Goal: Communication & Community: Answer question/provide support

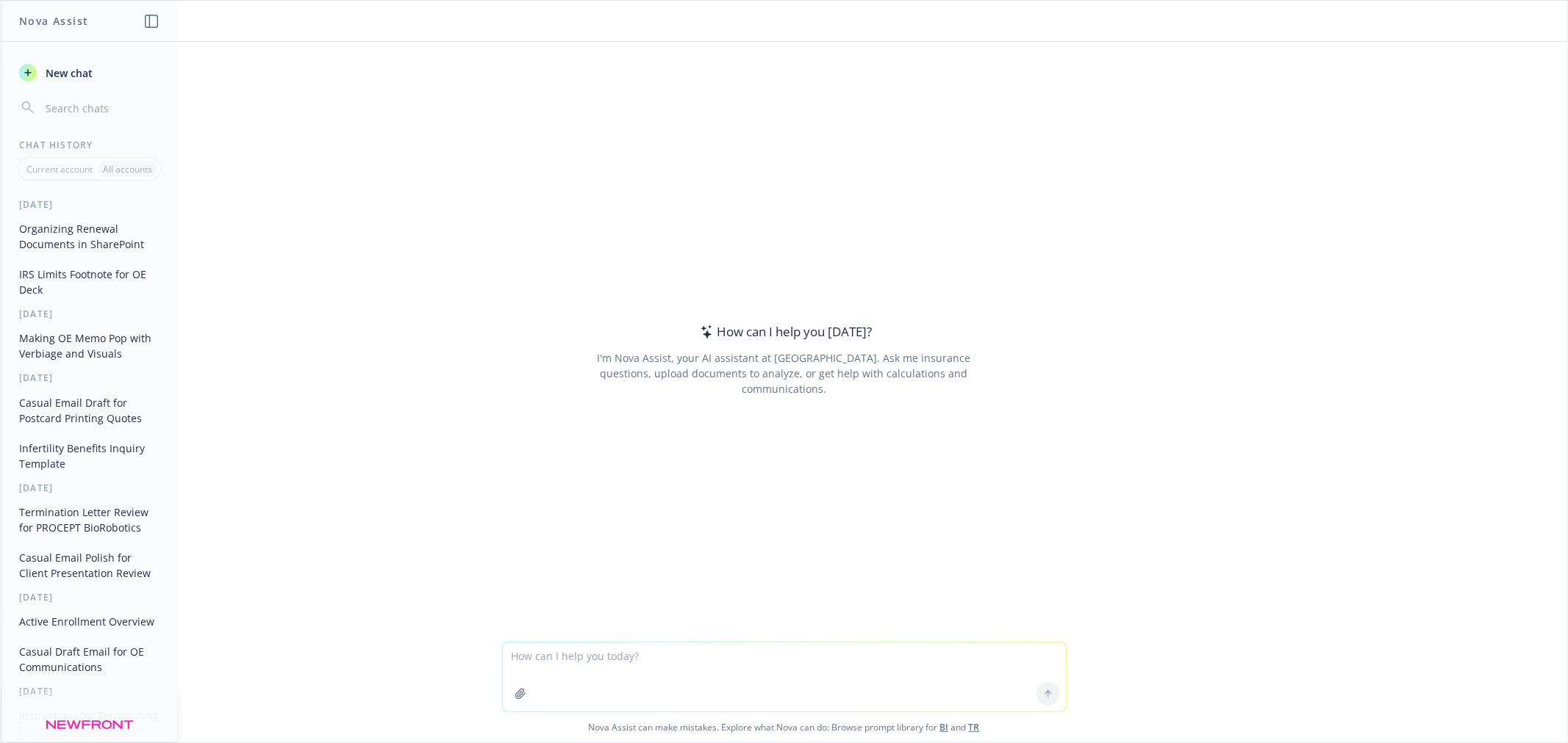
drag, startPoint x: 626, startPoint y: 670, endPoint x: 652, endPoint y: 632, distance: 46.0
click at [634, 659] on textarea at bounding box center [784, 677] width 563 height 69
click at [628, 638] on div at bounding box center [784, 633] width 1543 height 18
click at [621, 654] on textarea "explain to me why" at bounding box center [784, 677] width 563 height 69
click at [660, 649] on textarea "explain to me why the" at bounding box center [784, 677] width 563 height 69
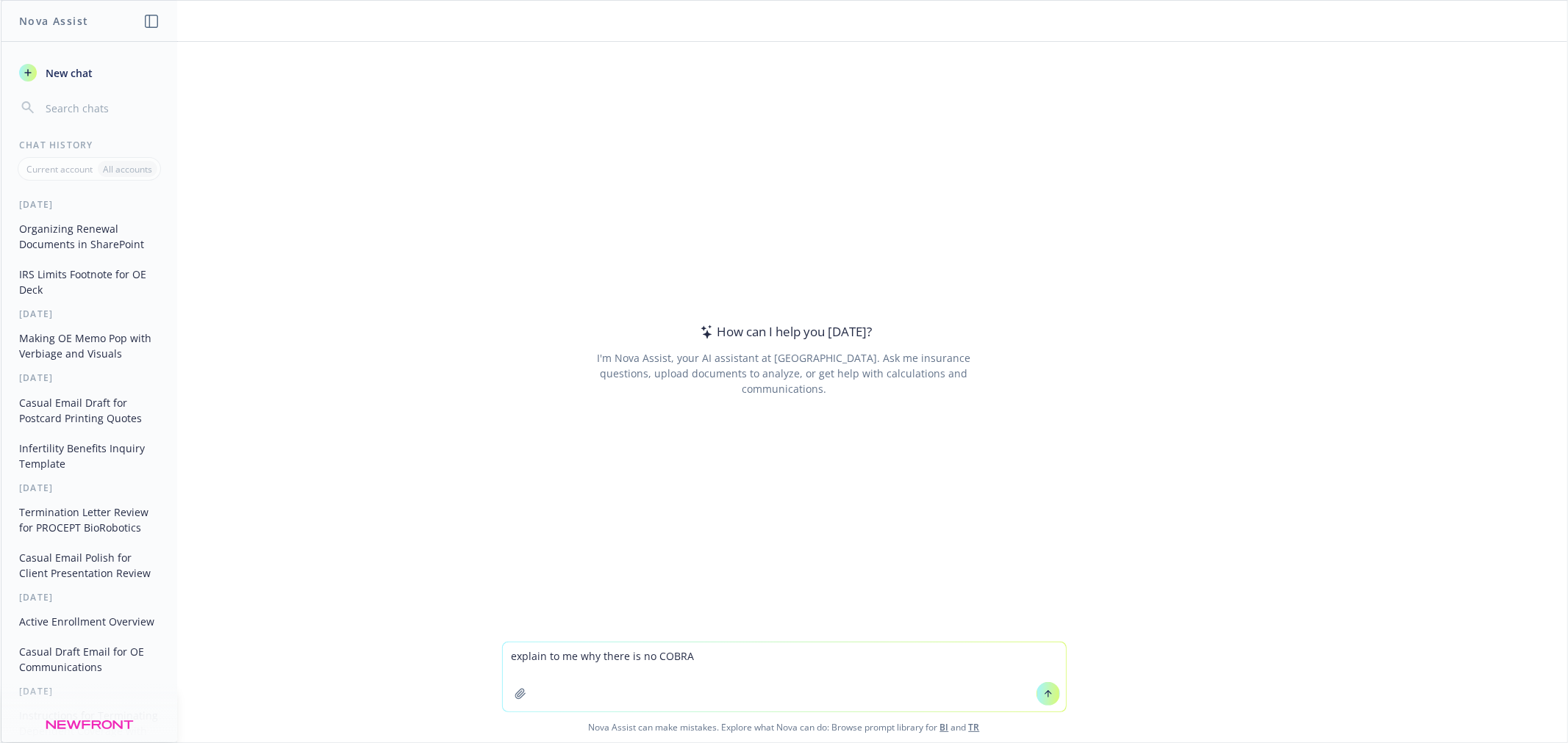
click at [738, 663] on textarea "explain to me why there is no COBRA" at bounding box center [784, 677] width 563 height 69
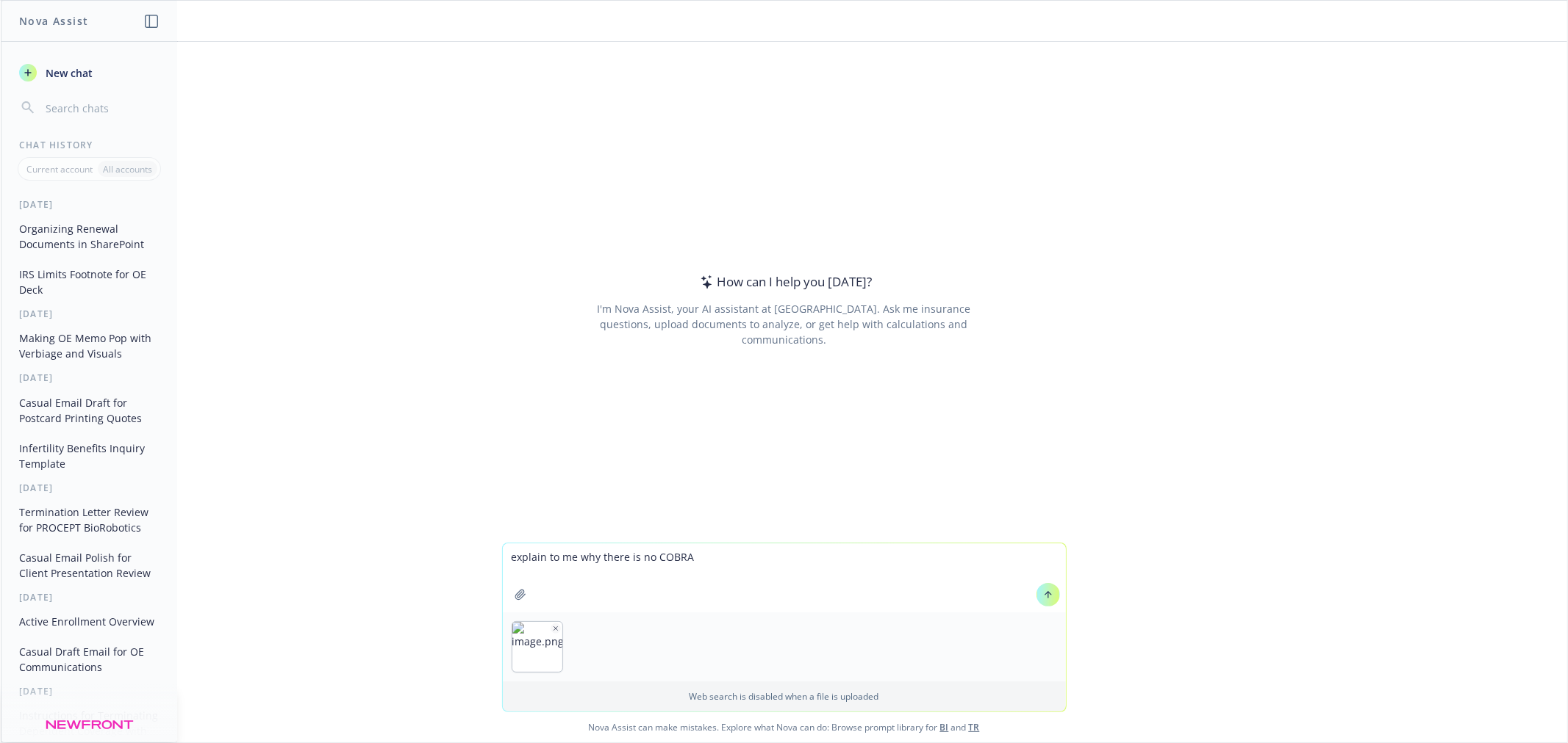
click at [761, 570] on textarea "explain to me why there is no COBRA" at bounding box center [784, 578] width 563 height 69
click at [766, 578] on textarea "explain to me why there is no COBRA administration through the cobra tpa when t…" at bounding box center [784, 578] width 563 height 69
type textarea "explain to me why there is no COBRA administration through the cobra tpa when t…"
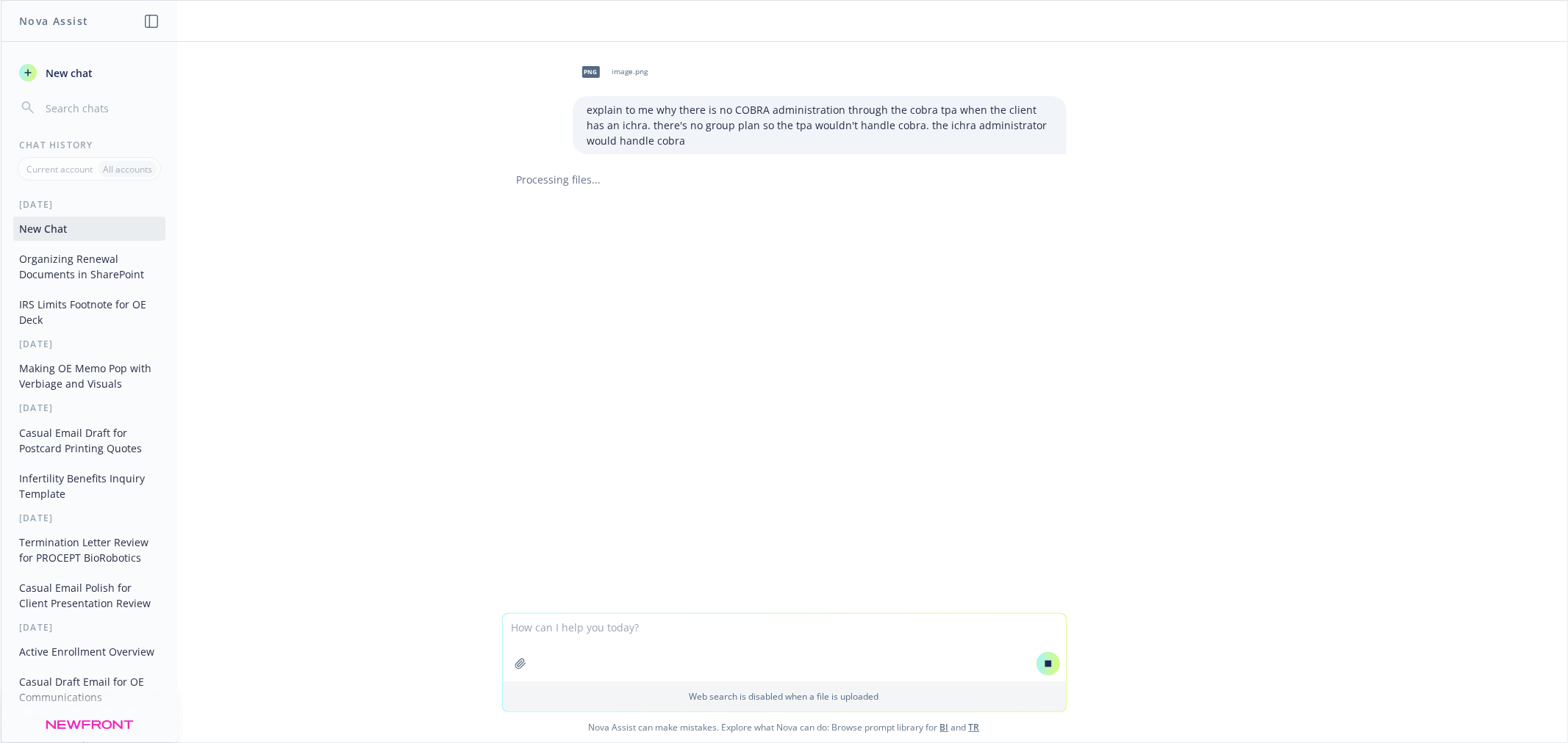
click at [1199, 485] on div "png image.png explain to me why there is no COBRA administration through the co…" at bounding box center [784, 328] width 1566 height 572
click at [1289, 415] on div "png image.png explain to me why there is no COBRA administration through the co…" at bounding box center [784, 328] width 1566 height 572
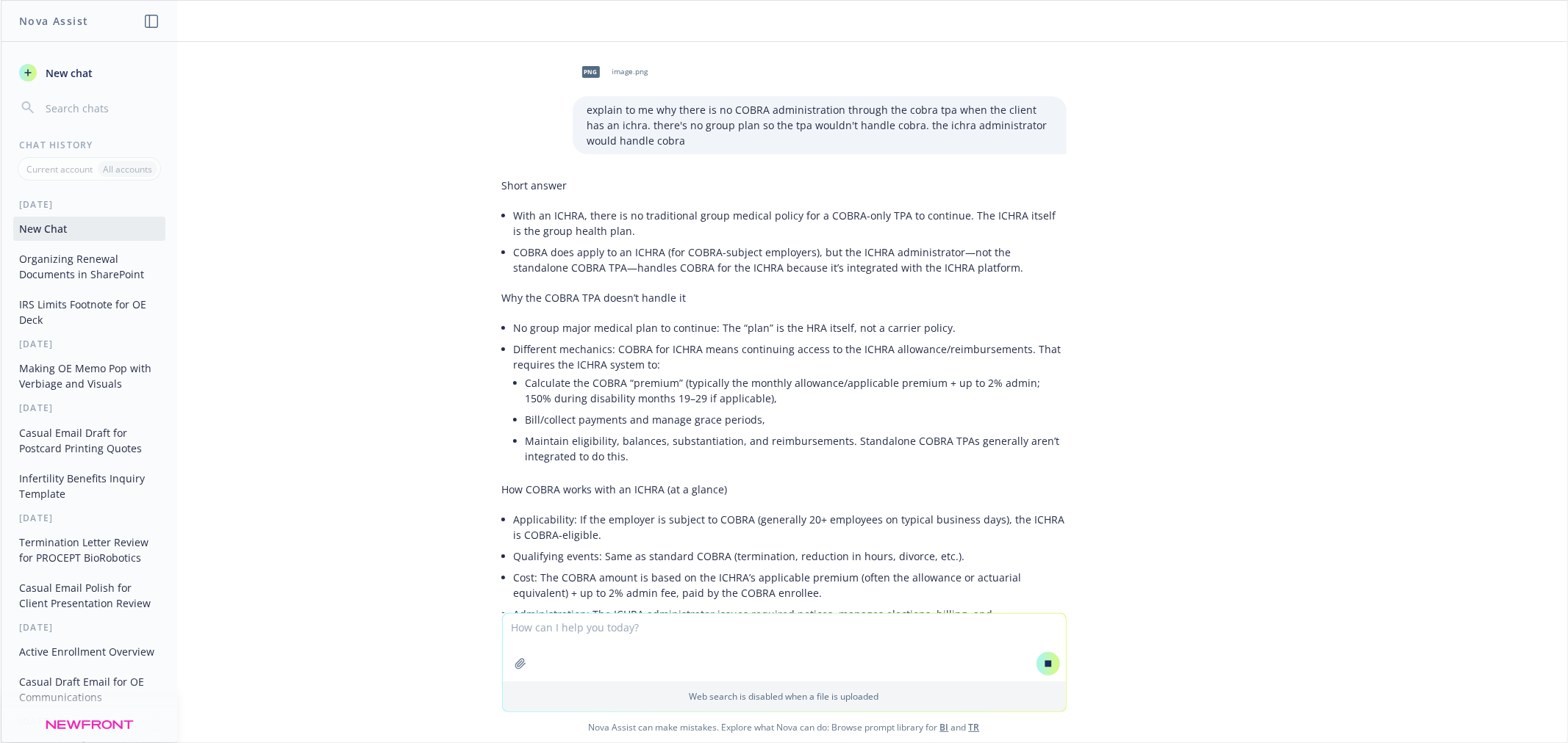
click at [1199, 486] on div "png image.png explain to me why there is no COBRA administration through the co…" at bounding box center [784, 328] width 1566 height 572
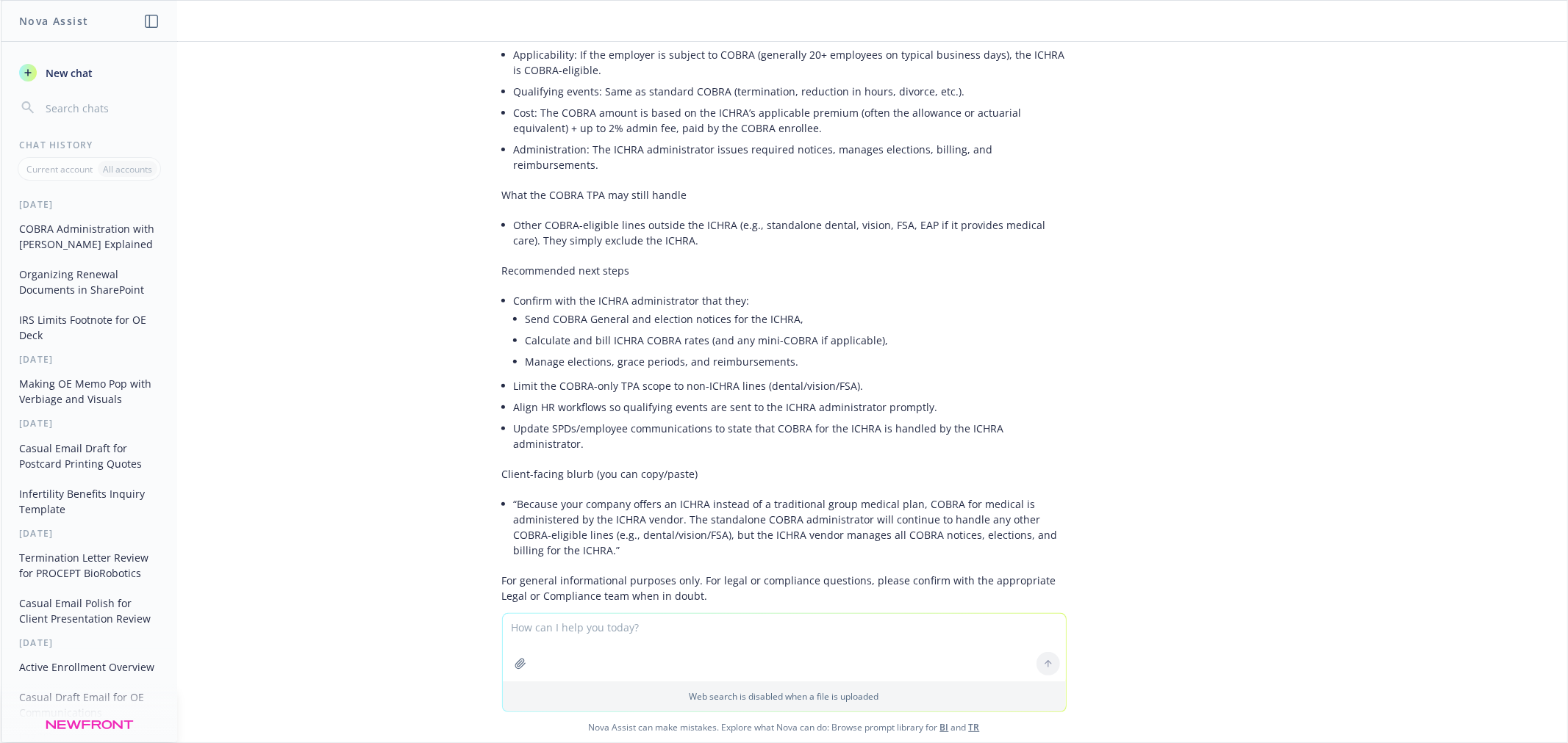
scroll to position [489, 0]
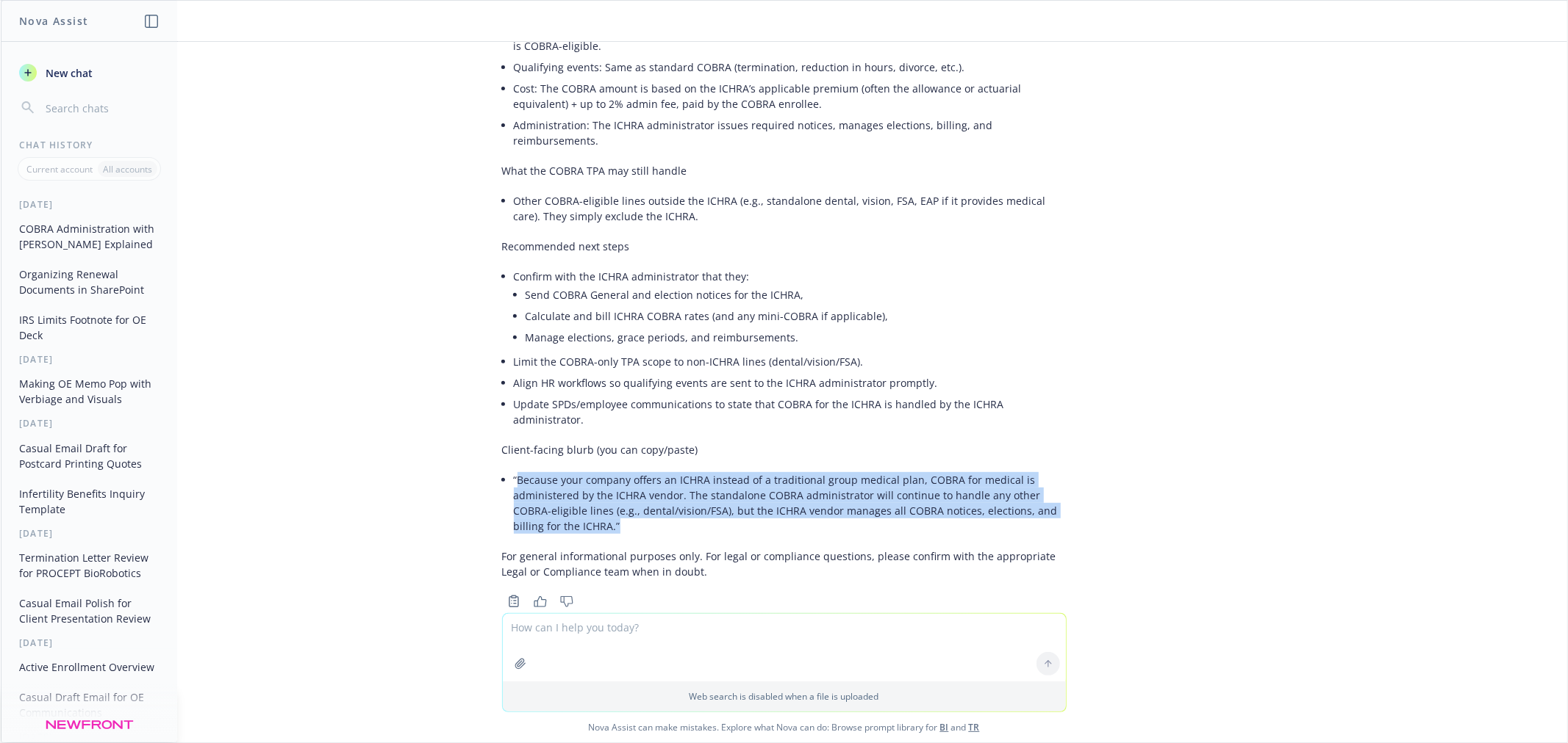
drag, startPoint x: 575, startPoint y: 501, endPoint x: 503, endPoint y: 452, distance: 87.1
click at [513, 470] on li "“Because your company offers an ICHRA instead of a traditional group medical pl…" at bounding box center [789, 503] width 553 height 68
copy li "Because your company offers an ICHRA instead of a traditional group medical pla…"
click at [671, 652] on textarea at bounding box center [784, 648] width 563 height 68
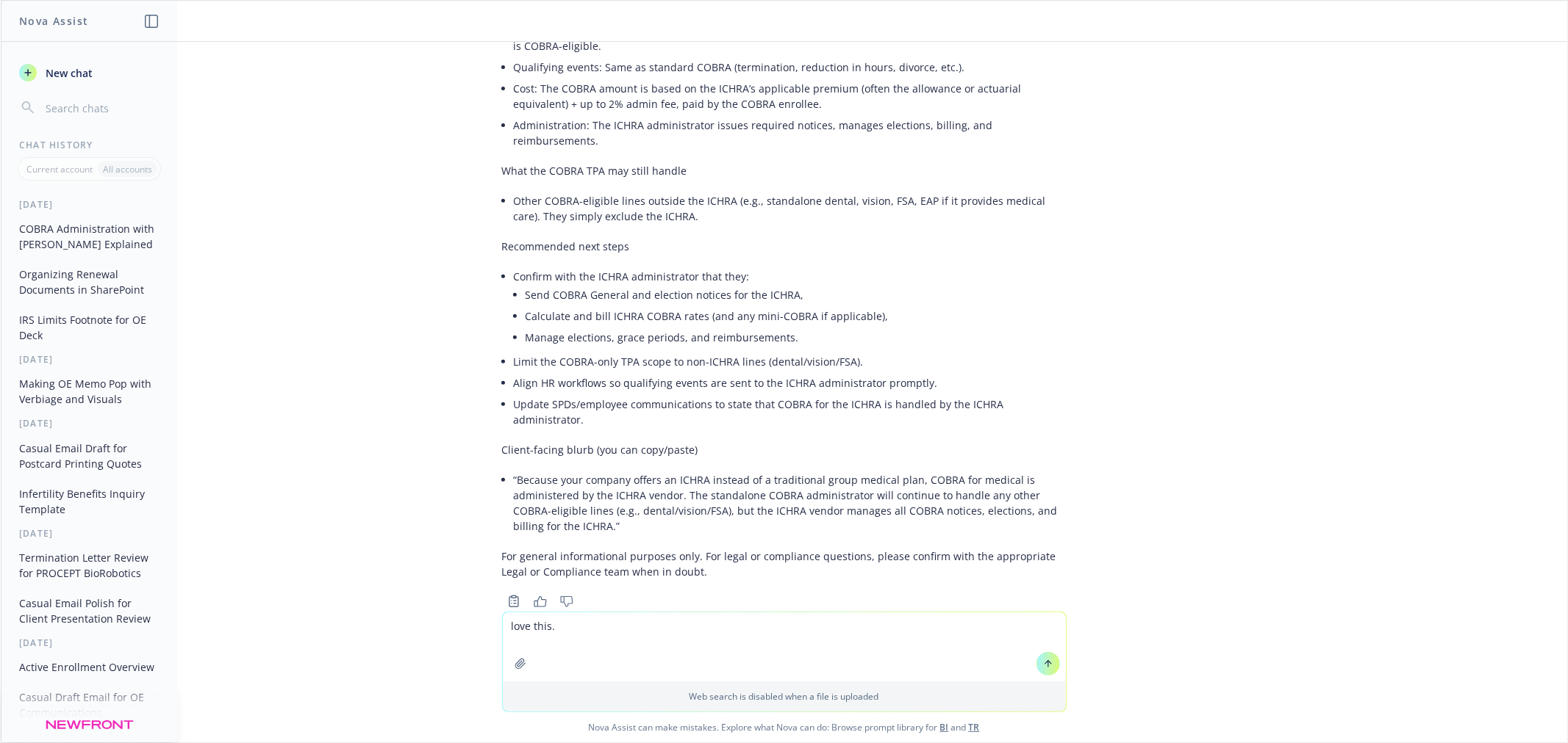
click at [773, 647] on textarea "love this." at bounding box center [784, 647] width 563 height 69
click at [782, 649] on textarea "love this. add to the client facing email that the cobra dental and vision plan…" at bounding box center [784, 647] width 563 height 69
type textarea "love this. add to the client facing email that the cobra dental and vision plan…"
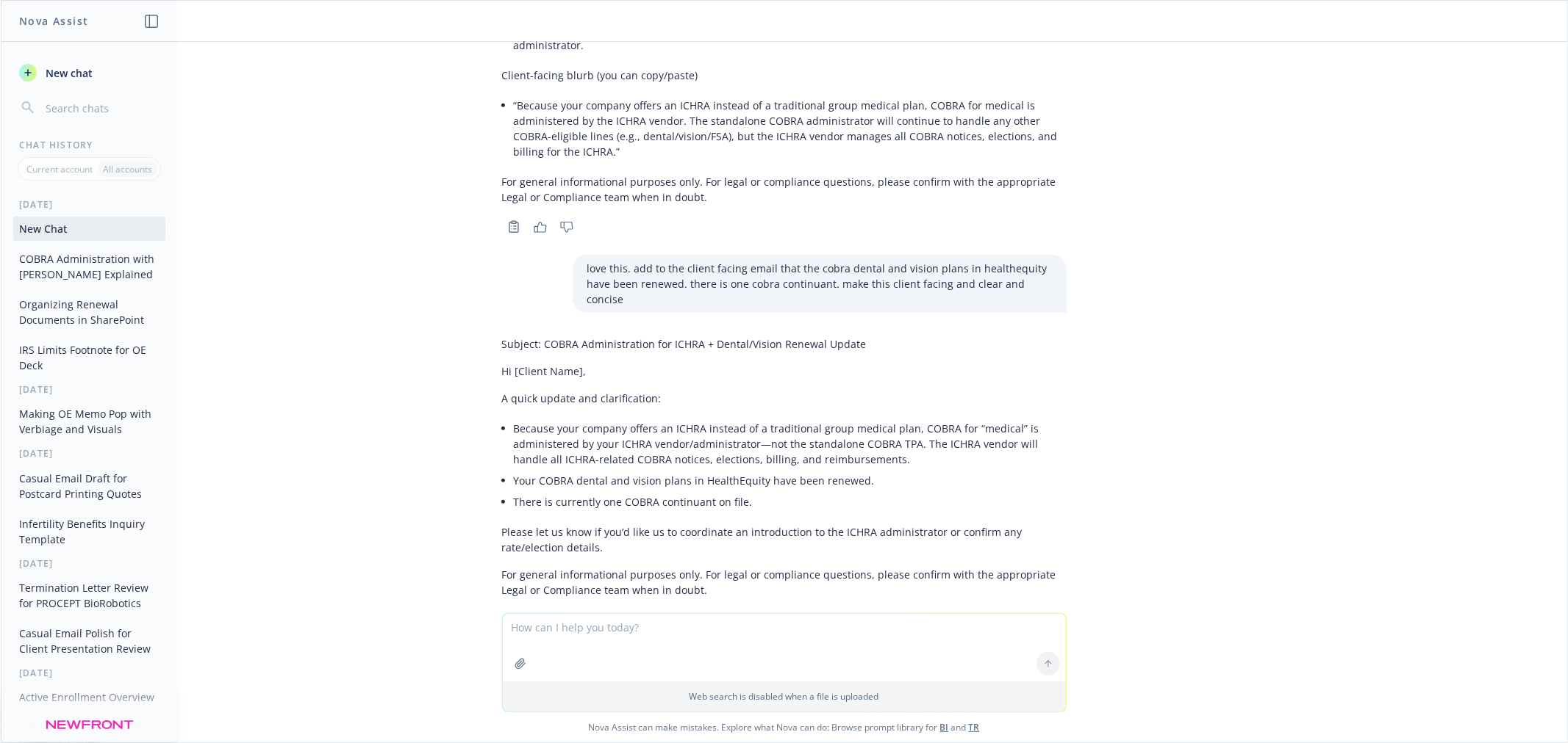
scroll to position [869, 0]
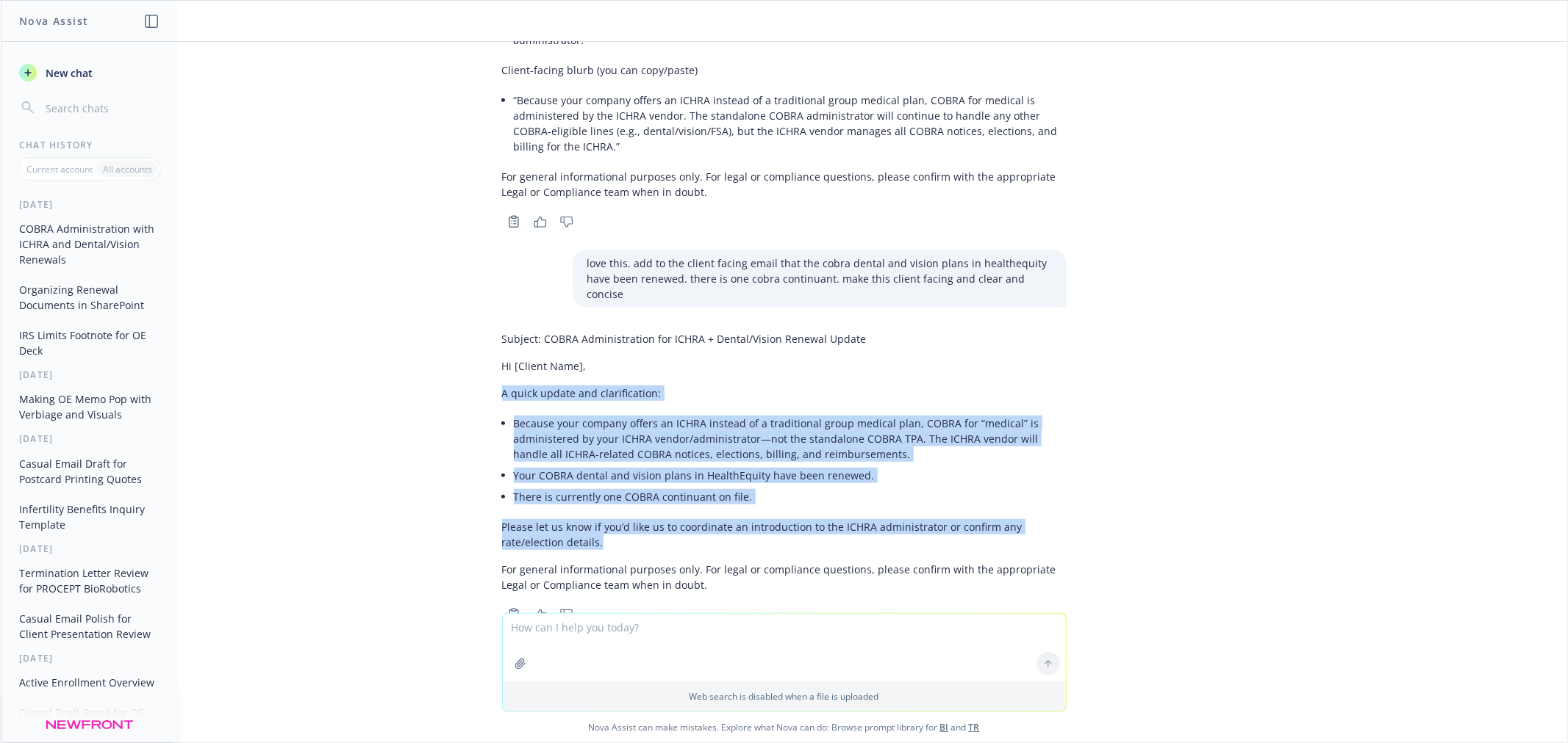
drag, startPoint x: 607, startPoint y: 494, endPoint x: 429, endPoint y: 349, distance: 229.6
click at [429, 349] on div "png image.png explain to me why there is no COBRA administration through the co…" at bounding box center [784, 328] width 1566 height 572
copy div "A quick update and clarification: Because your company offers an ICHRA instead …"
click at [698, 414] on li "Because your company offers an ICHRA instead of a traditional group medical pla…" at bounding box center [789, 439] width 553 height 52
drag, startPoint x: 588, startPoint y: 490, endPoint x: 468, endPoint y: 375, distance: 166.2
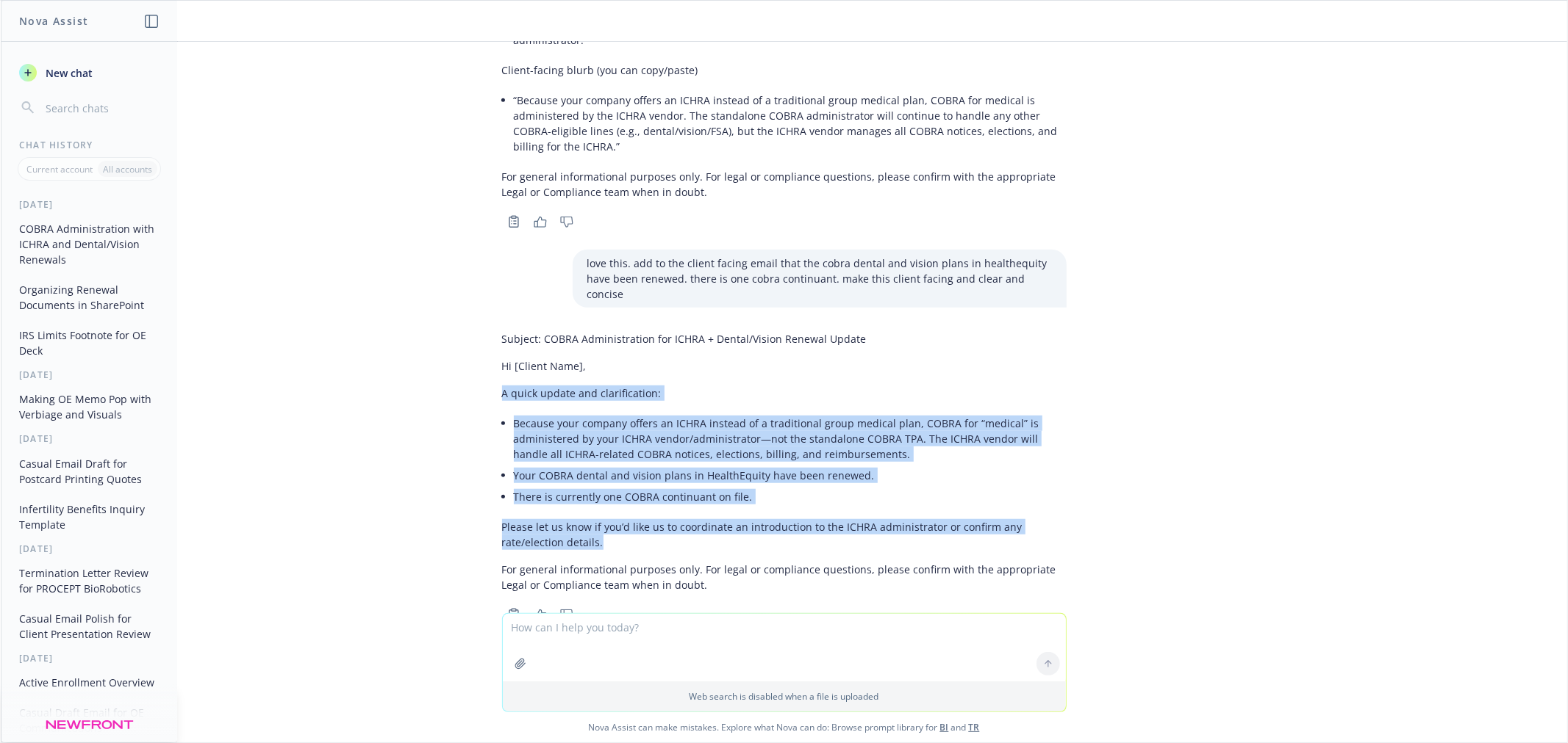
click at [468, 375] on div "png image.png explain to me why there is no COBRA administration through the co…" at bounding box center [784, 328] width 1566 height 572
copy div "A quick update and clarification: Because your company offers an ICHRA instead …"
click at [775, 628] on textarea at bounding box center [784, 648] width 563 height 68
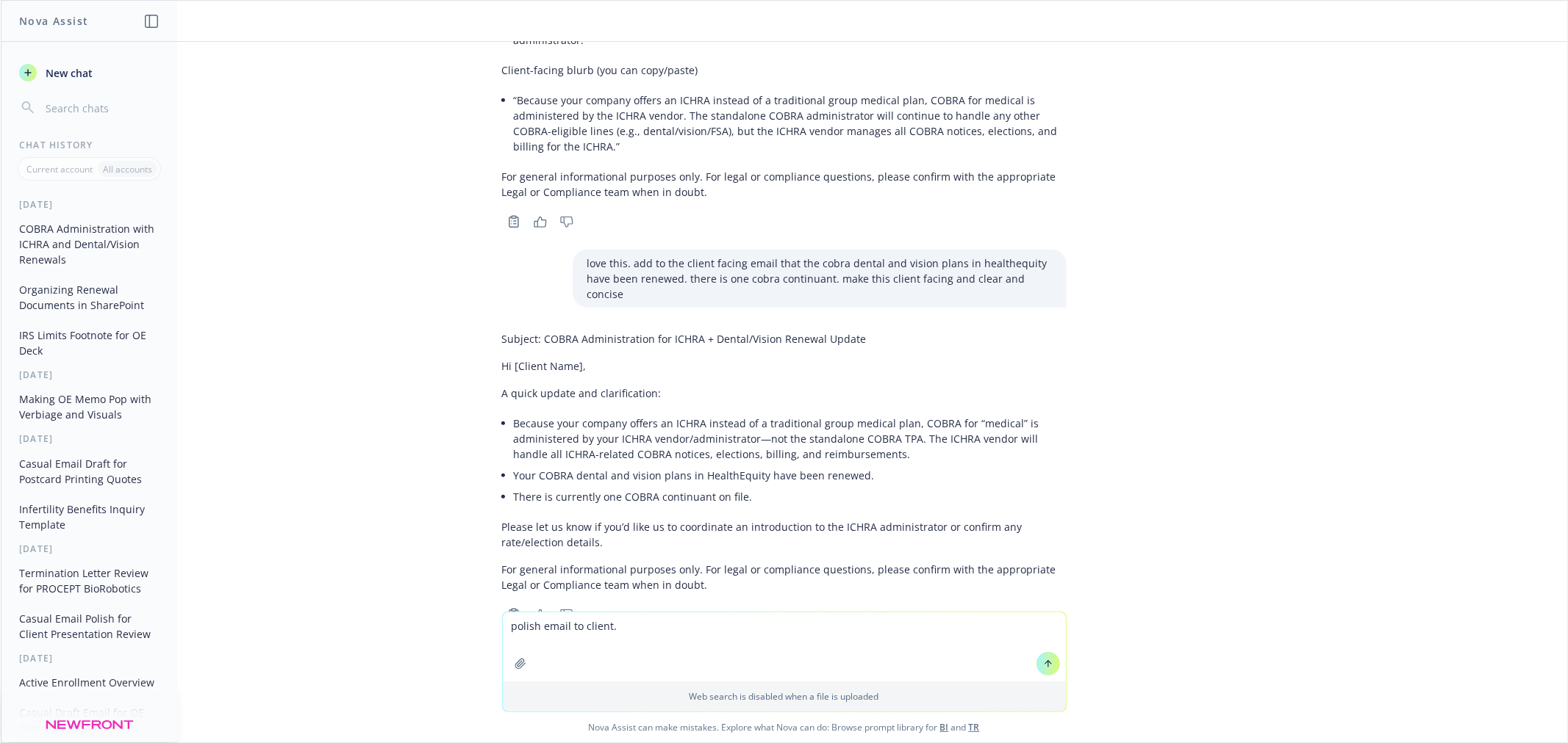
paste textarea "Hi [PERSON_NAME], We’re wriring to let you know that the COBRA renewal has been…"
type textarea "polish email to client. Hi [PERSON_NAME], We’re wriring to let you know that th…"
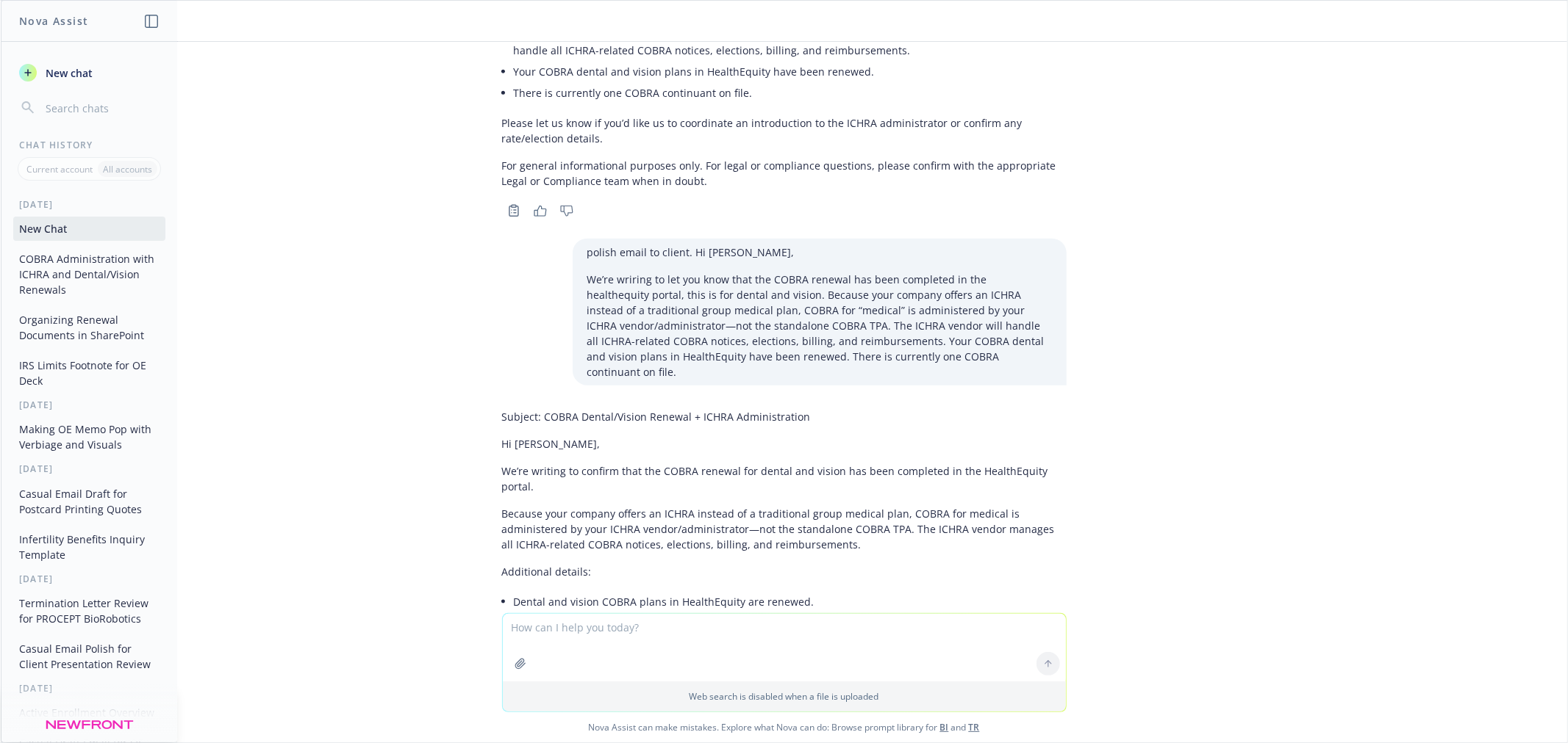
scroll to position [1352, 0]
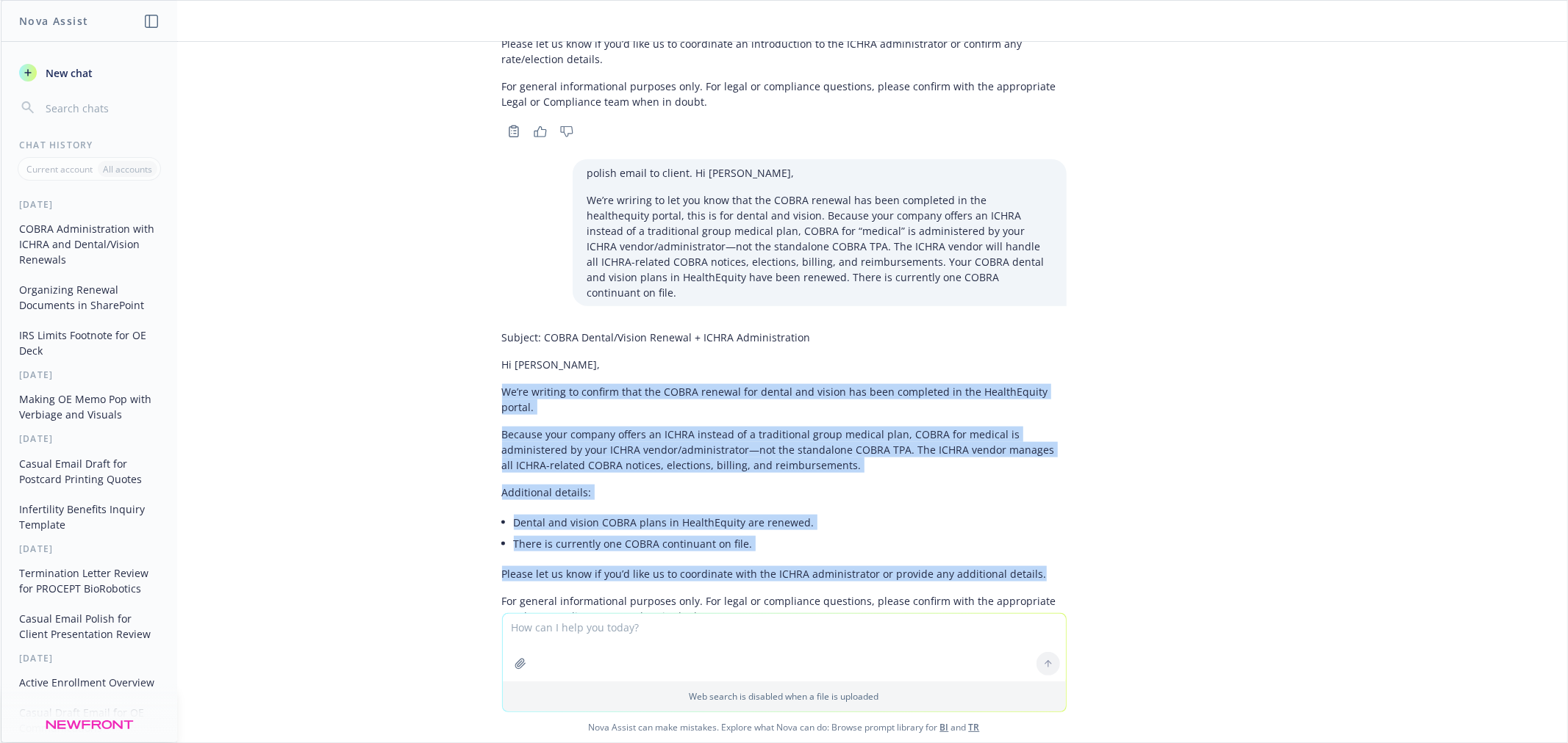
drag, startPoint x: 542, startPoint y: 369, endPoint x: 1062, endPoint y: 495, distance: 535.0
click at [1062, 495] on div "Subject: COBRA Dental/Vision Renewal + ICHRA Administration Hi [PERSON_NAME], W…" at bounding box center [784, 491] width 588 height 333
copy div "We’re writing to confirm that the COBRA renewal for dental and vision has been …"
